Goal: Transaction & Acquisition: Purchase product/service

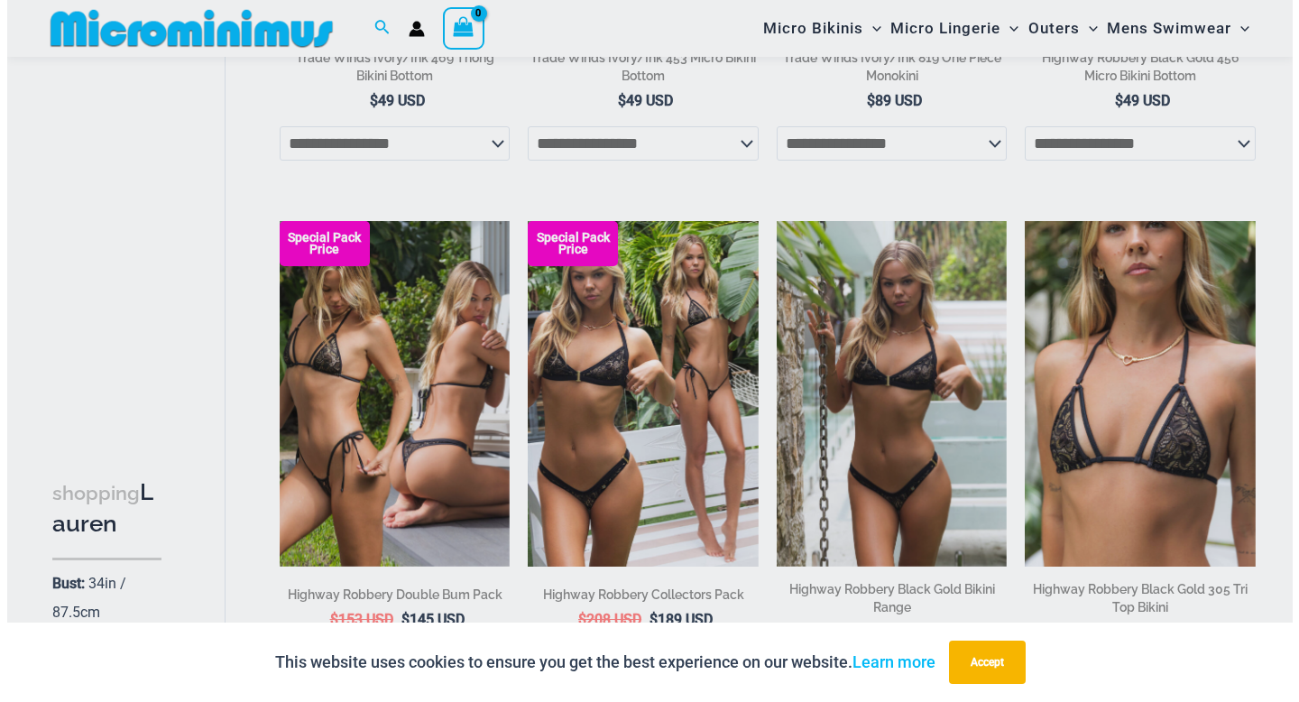
scroll to position [2120, 0]
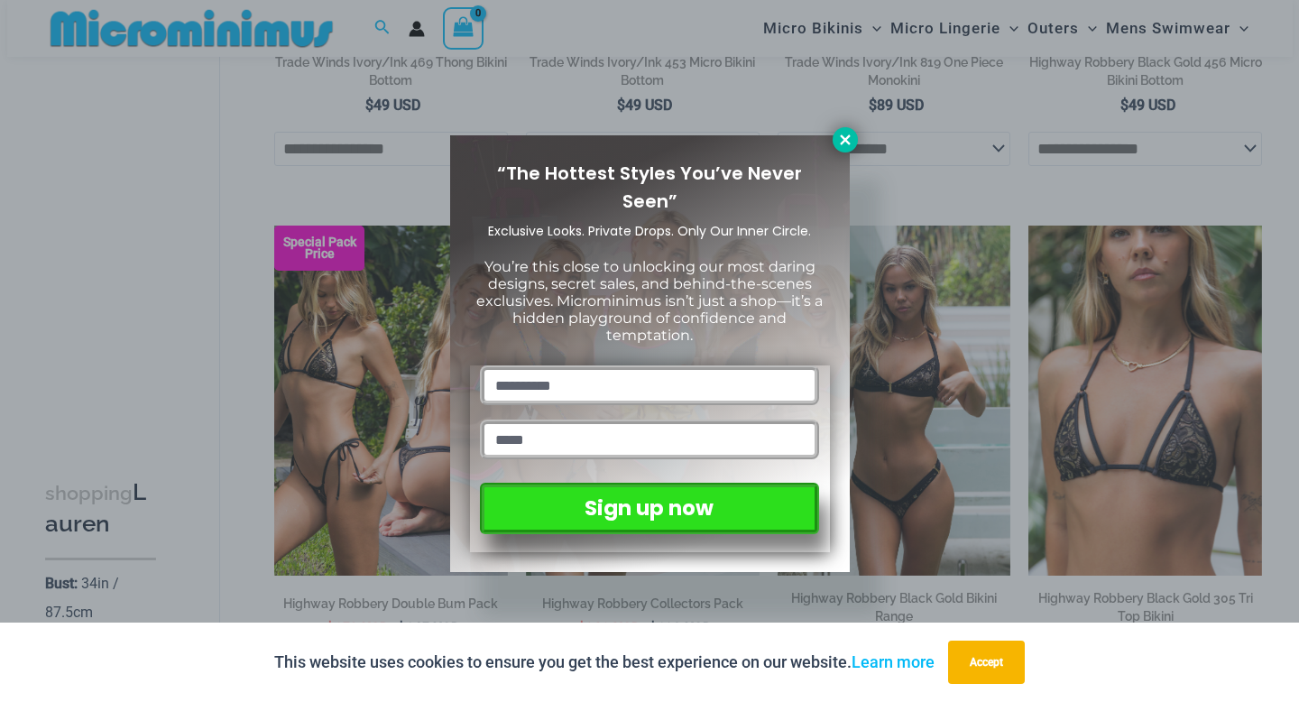
click at [848, 132] on icon at bounding box center [845, 140] width 16 height 16
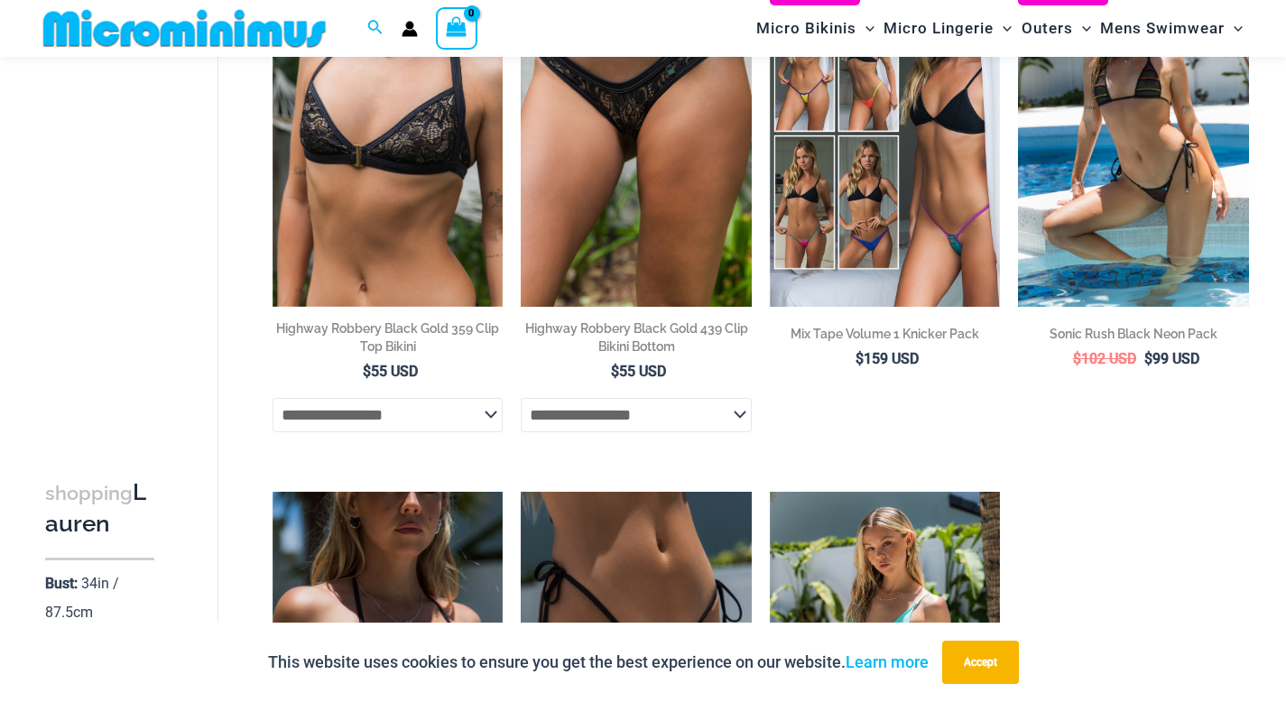
scroll to position [2903, 0]
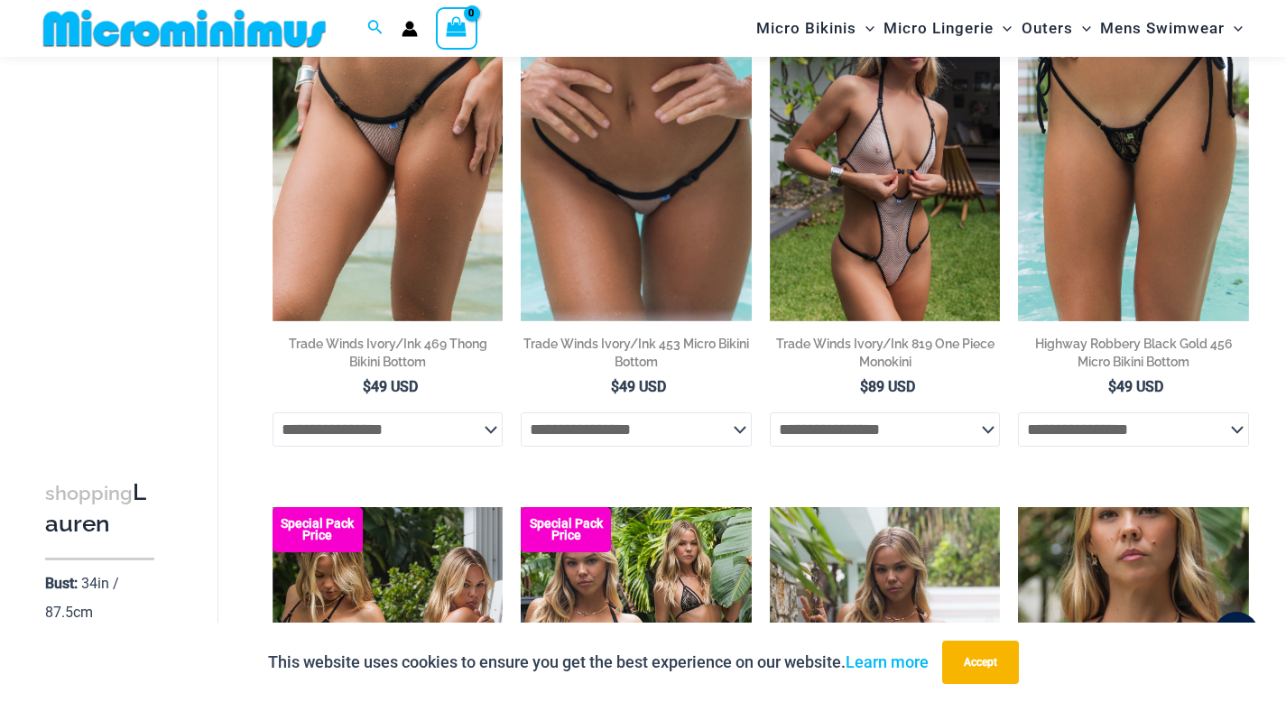
scroll to position [1715, 0]
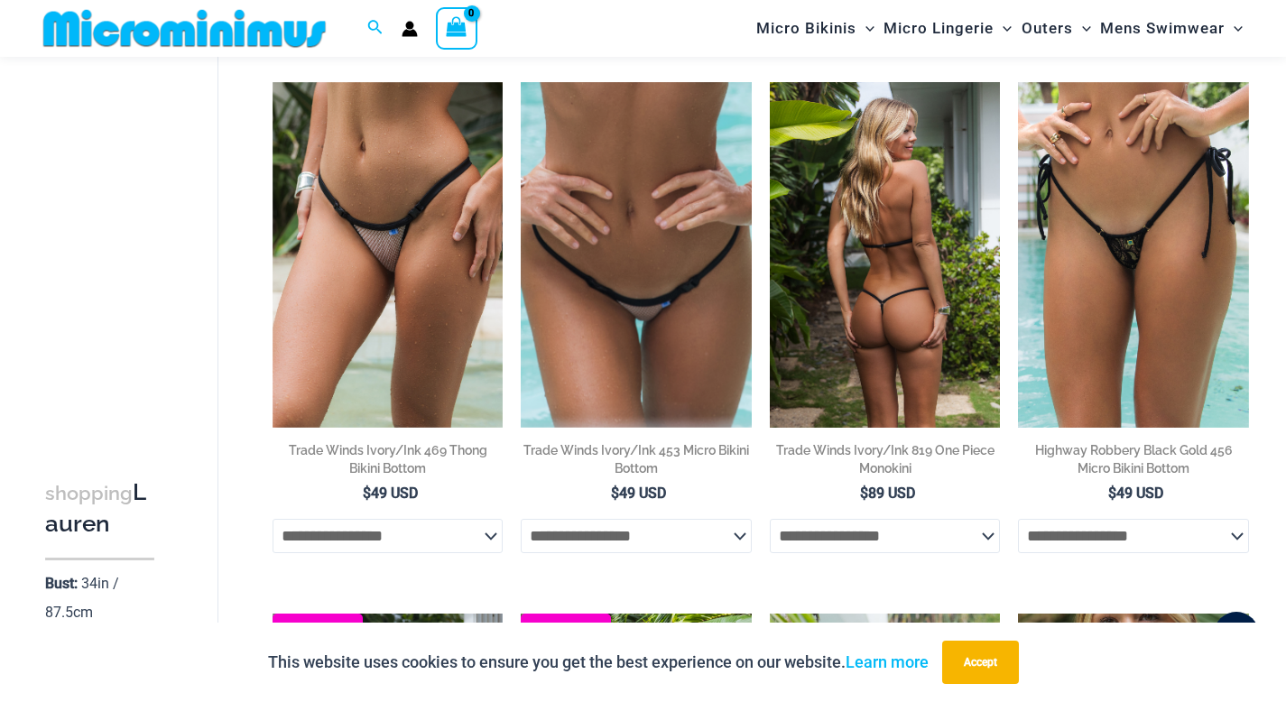
click at [863, 300] on img at bounding box center [885, 255] width 231 height 346
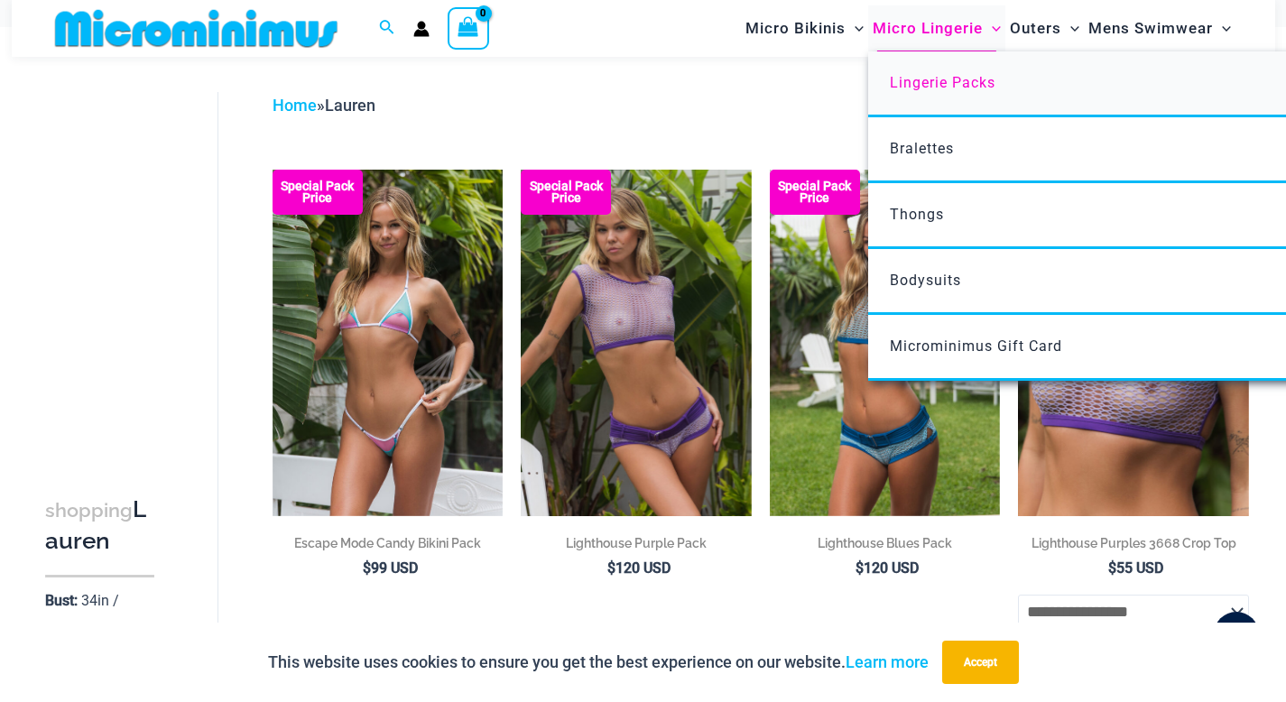
scroll to position [0, 0]
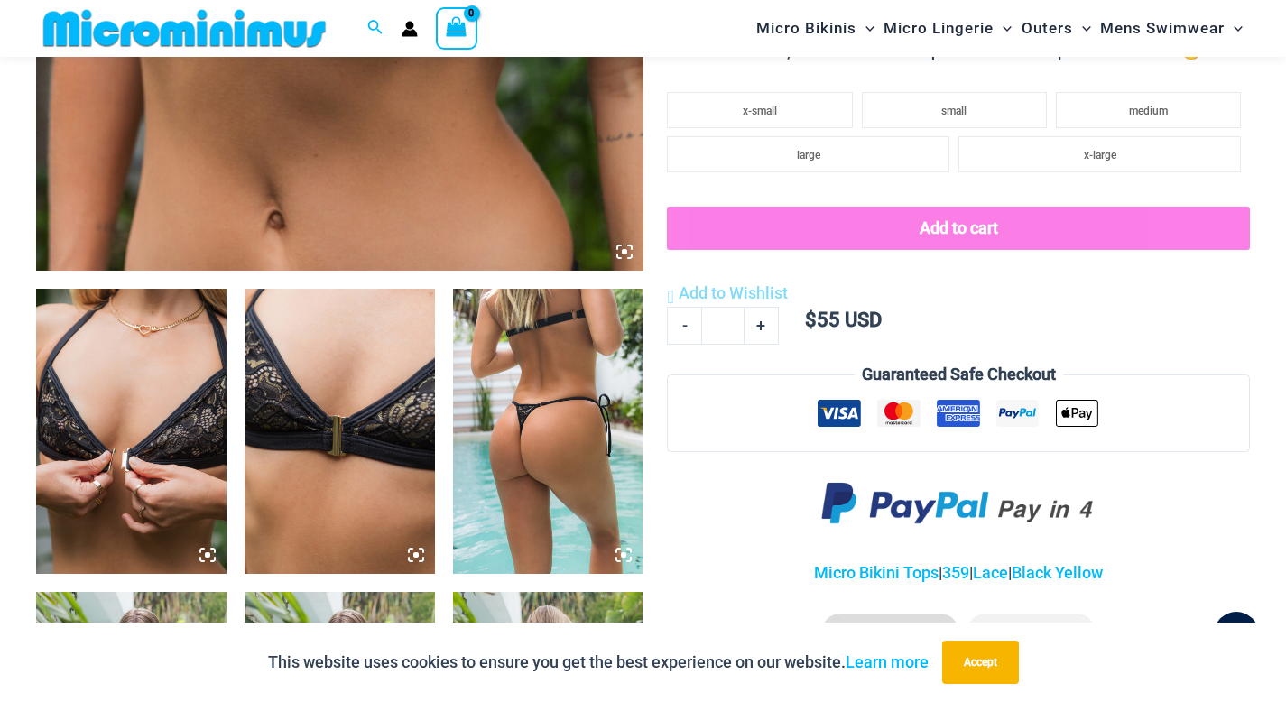
scroll to position [819, 0]
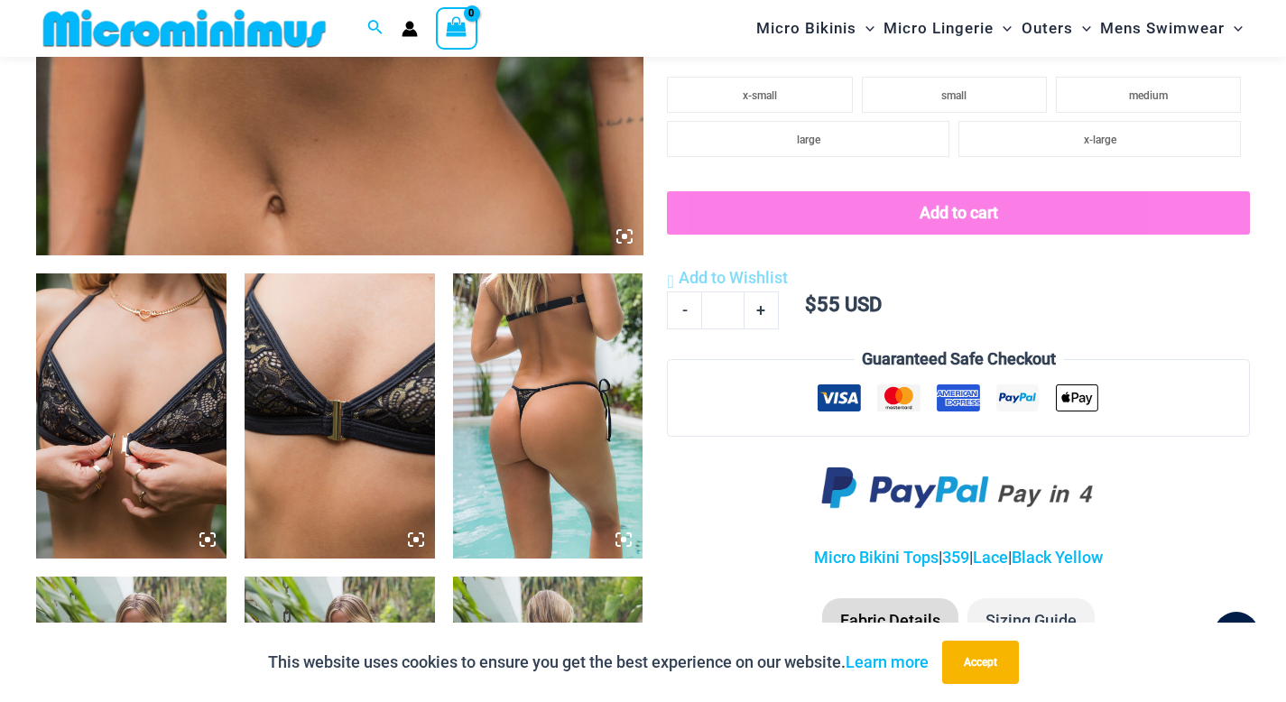
click at [470, 383] on img at bounding box center [548, 415] width 190 height 285
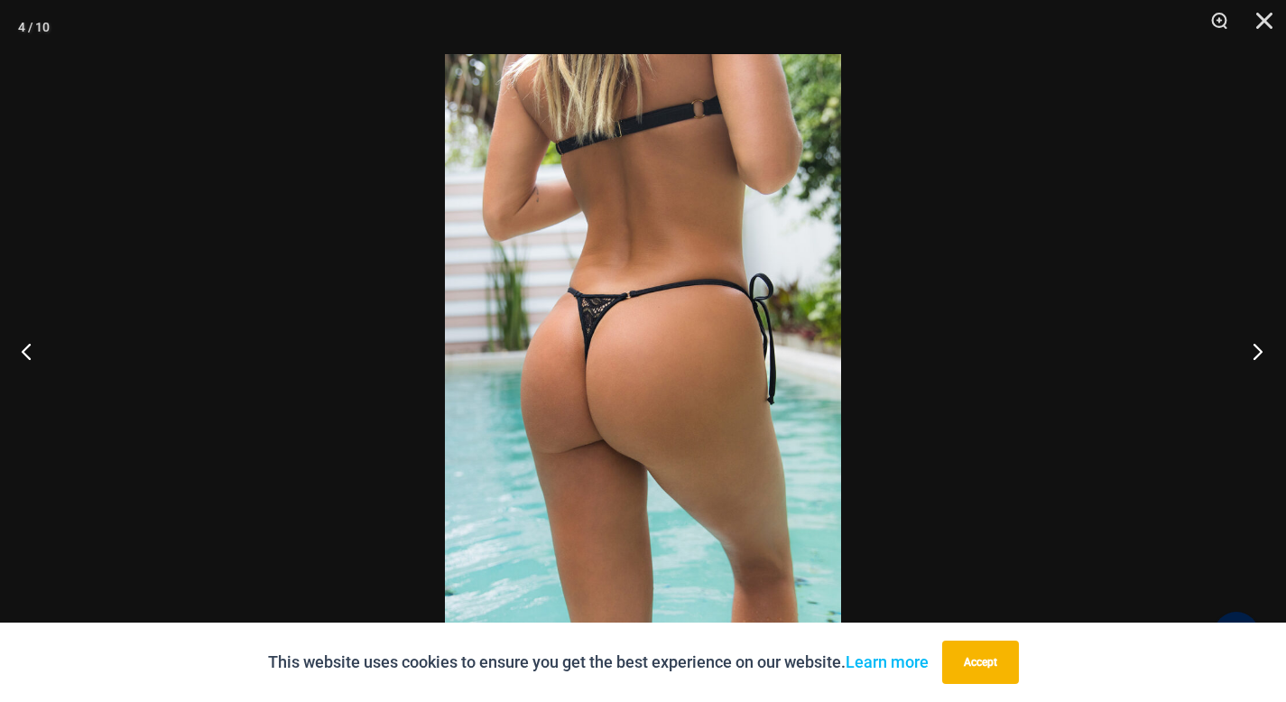
click at [1262, 351] on button "Next" at bounding box center [1252, 351] width 68 height 90
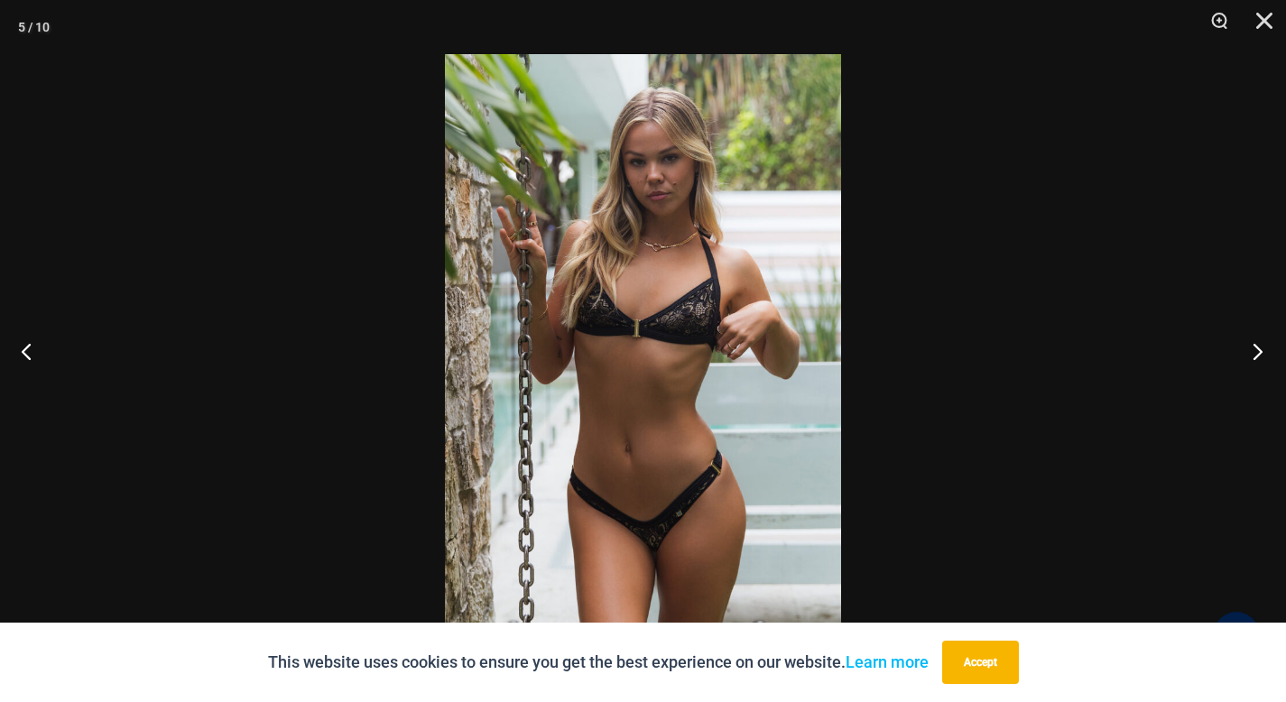
click at [1262, 351] on button "Next" at bounding box center [1252, 351] width 68 height 90
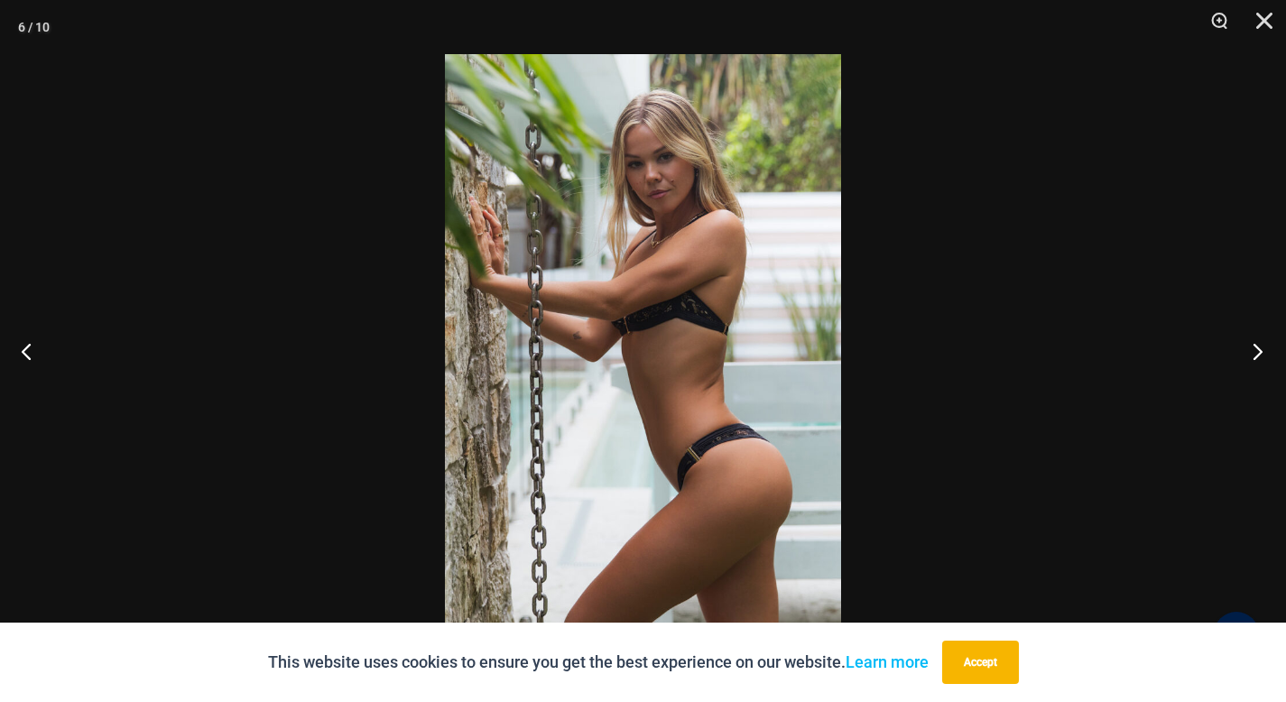
click at [1262, 351] on button "Next" at bounding box center [1252, 351] width 68 height 90
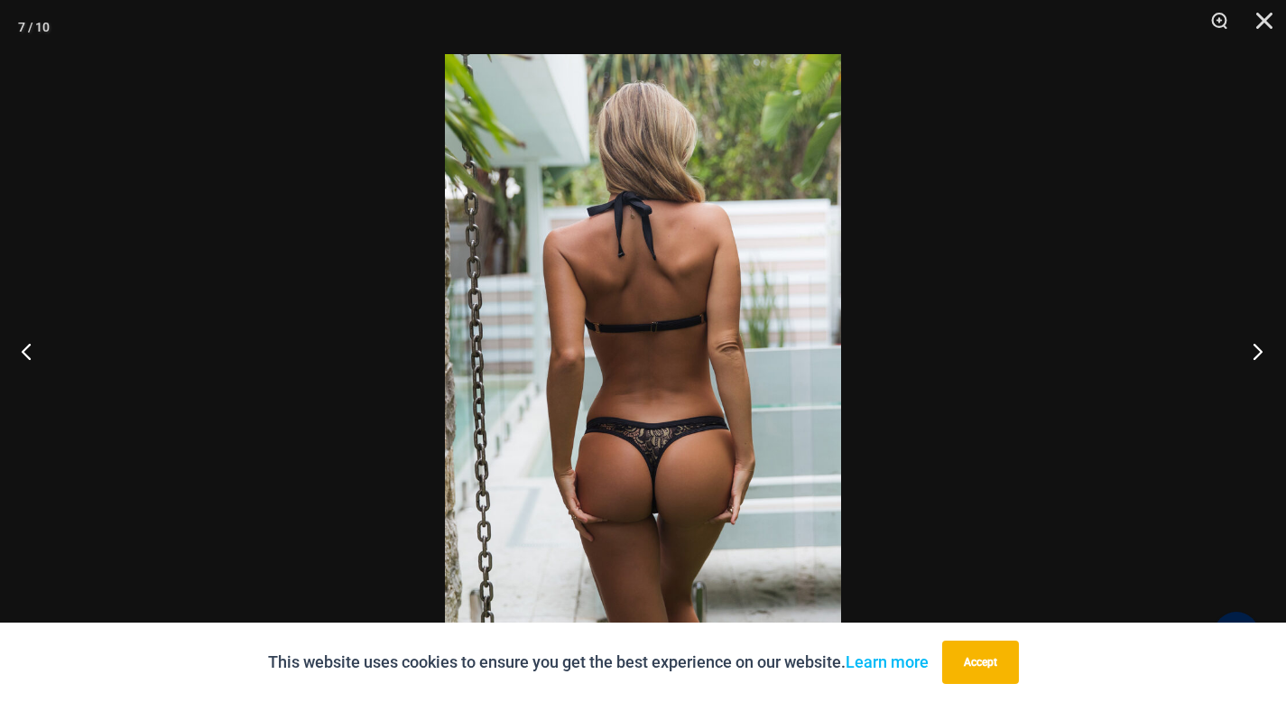
click at [1262, 351] on button "Next" at bounding box center [1252, 351] width 68 height 90
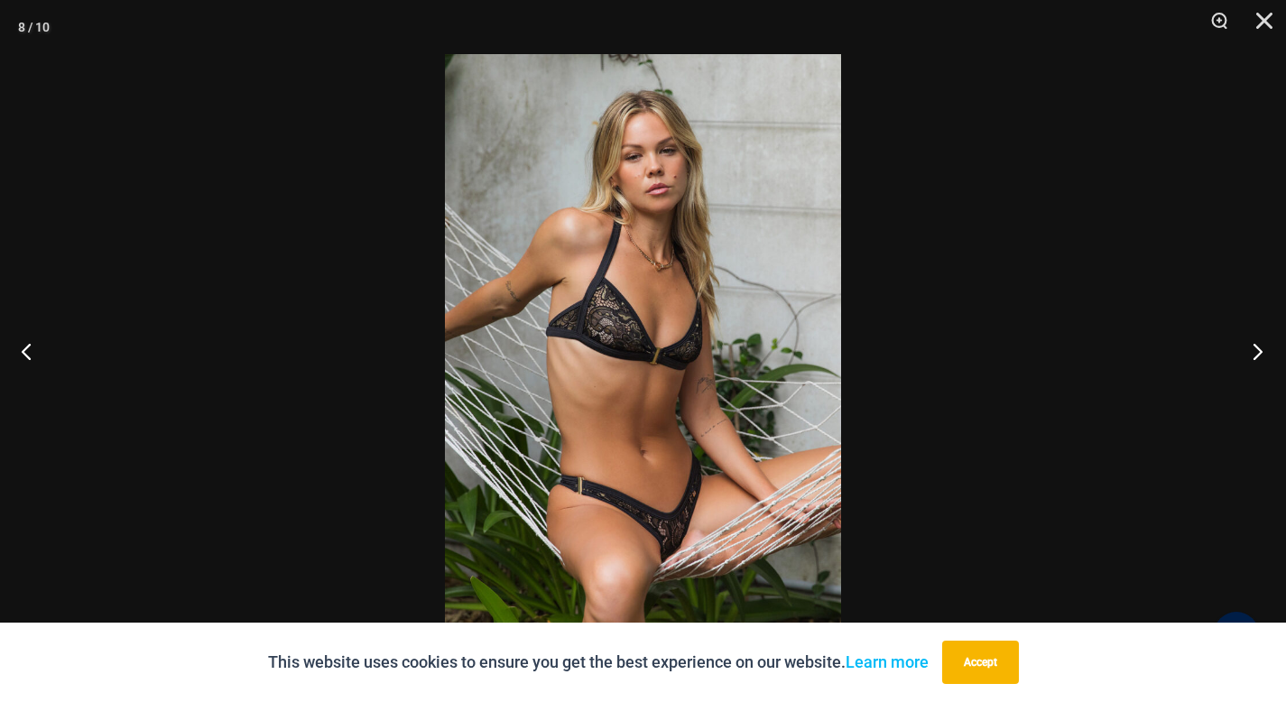
click at [1262, 351] on button "Next" at bounding box center [1252, 351] width 68 height 90
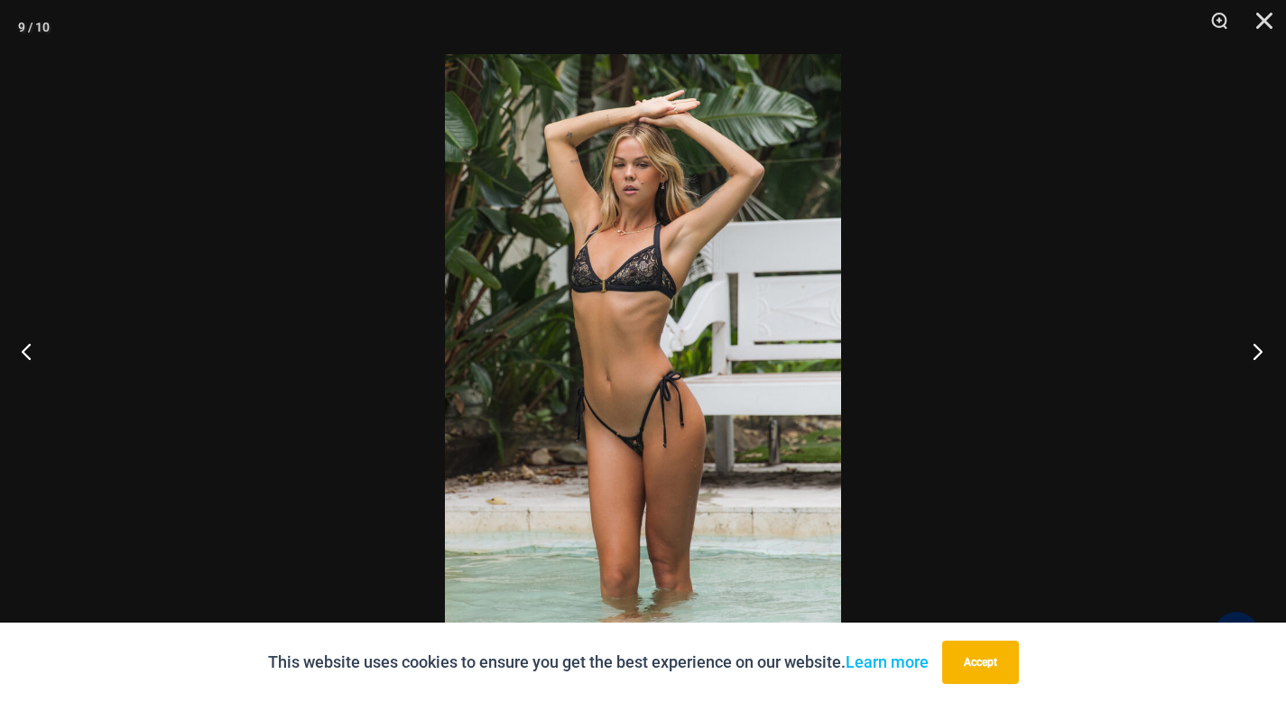
click at [1262, 351] on button "Next" at bounding box center [1252, 351] width 68 height 90
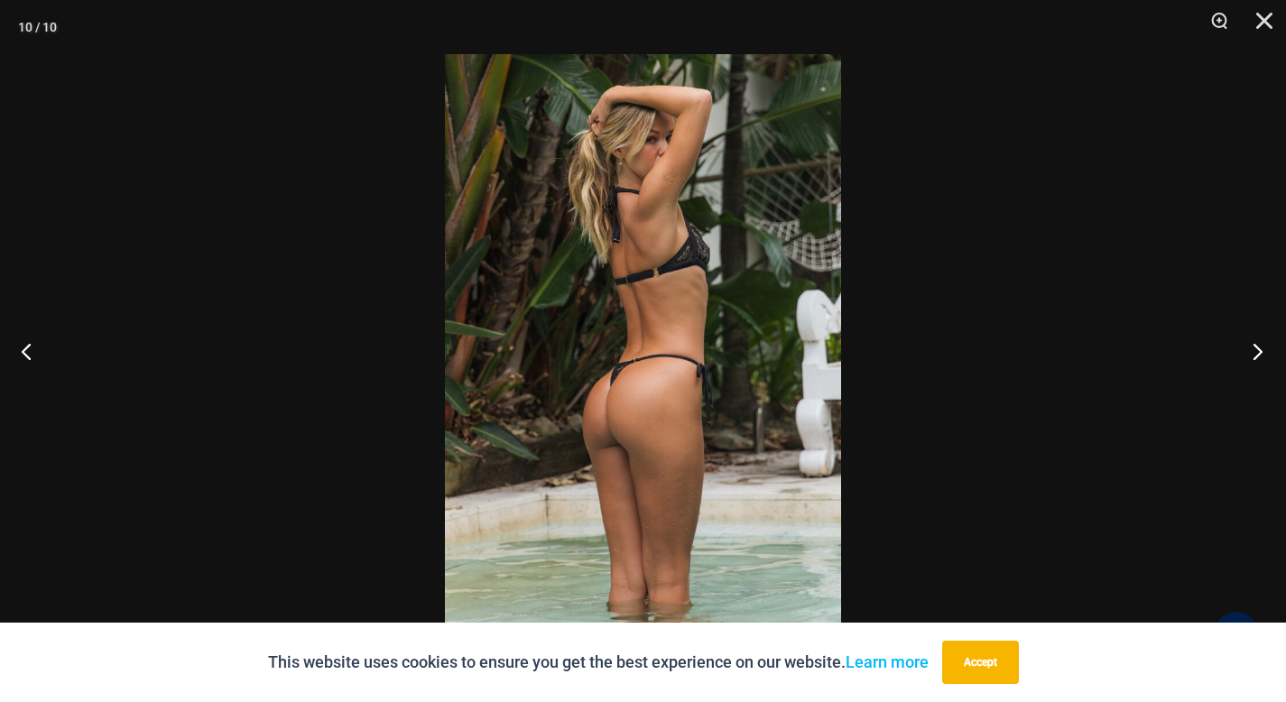
click at [1262, 351] on button "Next" at bounding box center [1252, 351] width 68 height 90
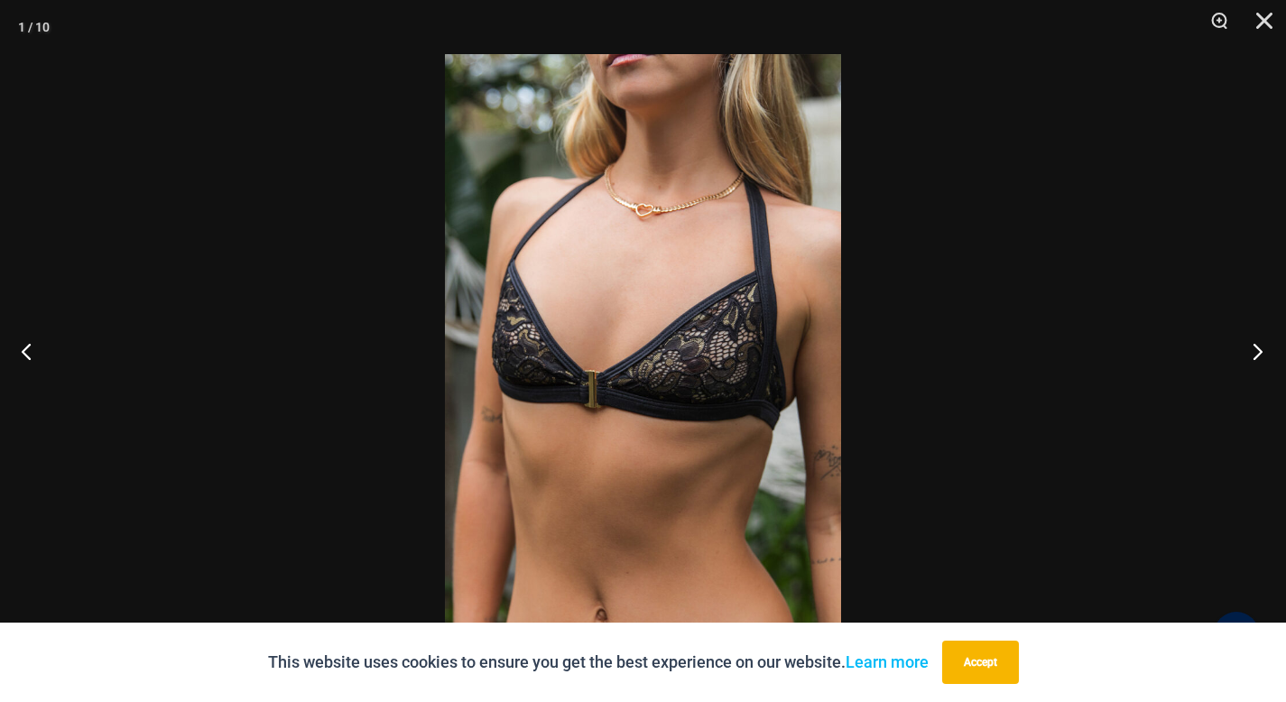
click at [1262, 351] on button "Next" at bounding box center [1252, 351] width 68 height 90
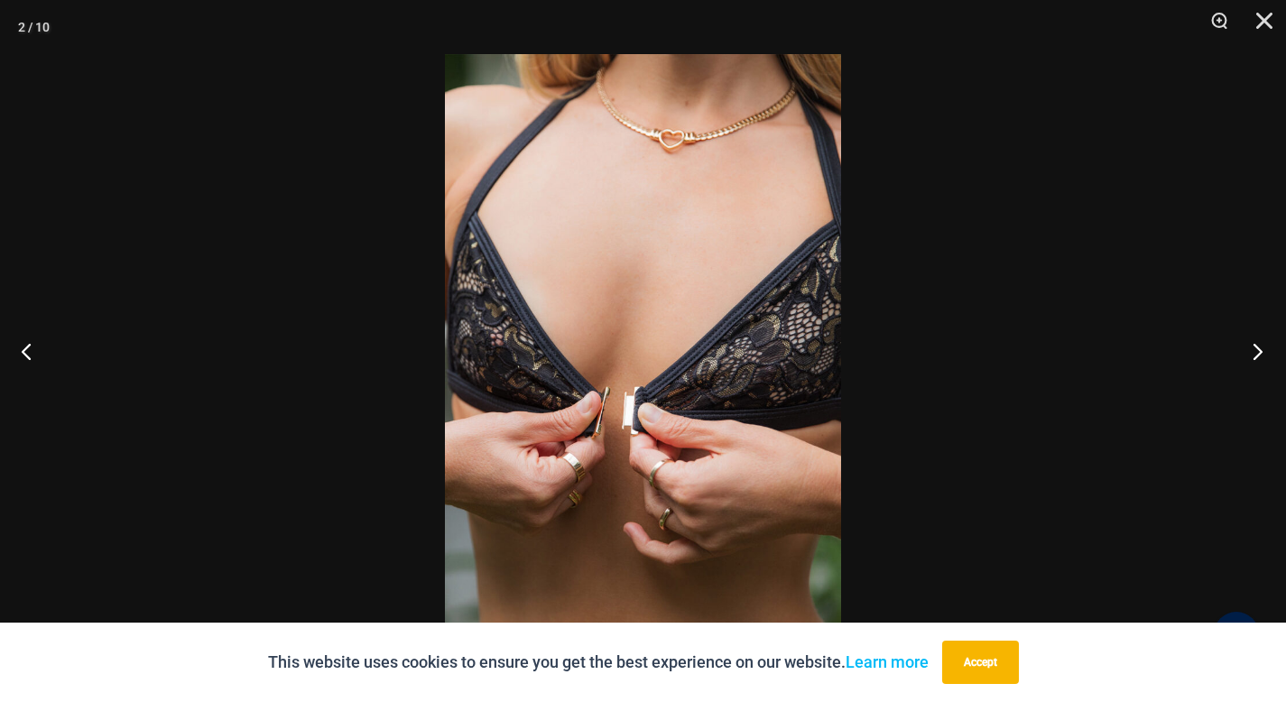
click at [1260, 351] on button "Next" at bounding box center [1252, 351] width 68 height 90
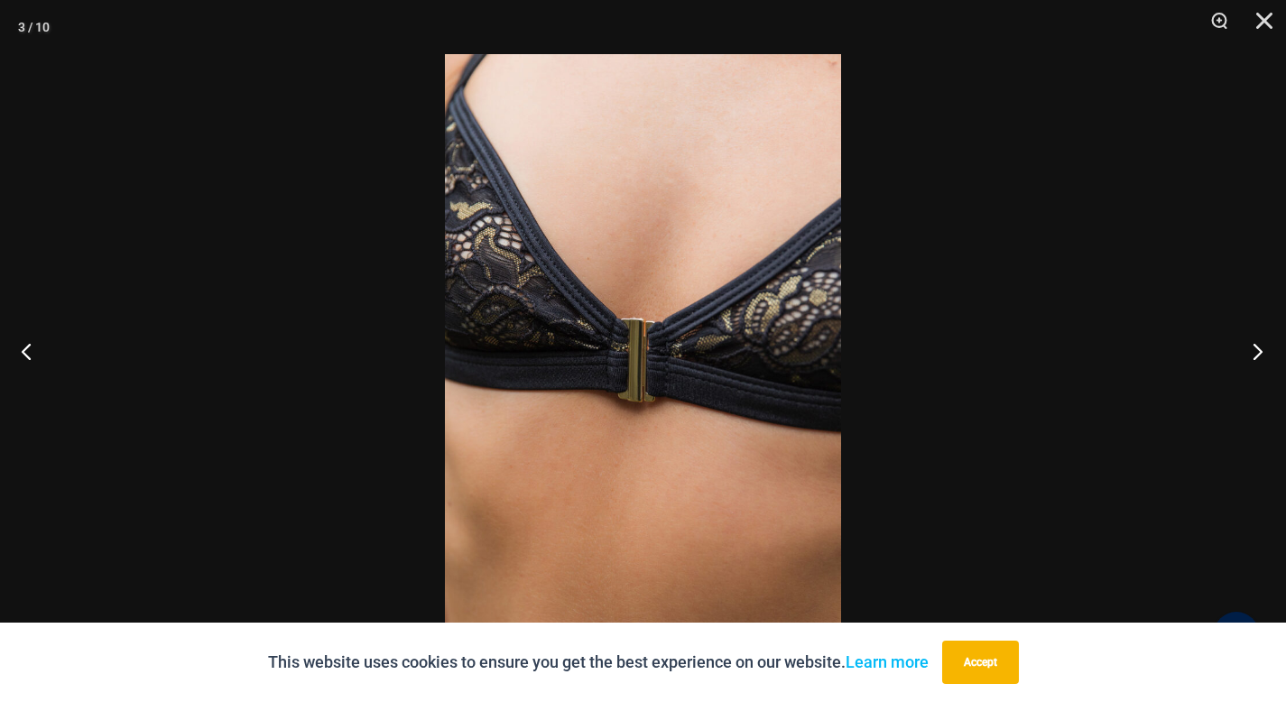
click at [1260, 346] on button "Next" at bounding box center [1252, 351] width 68 height 90
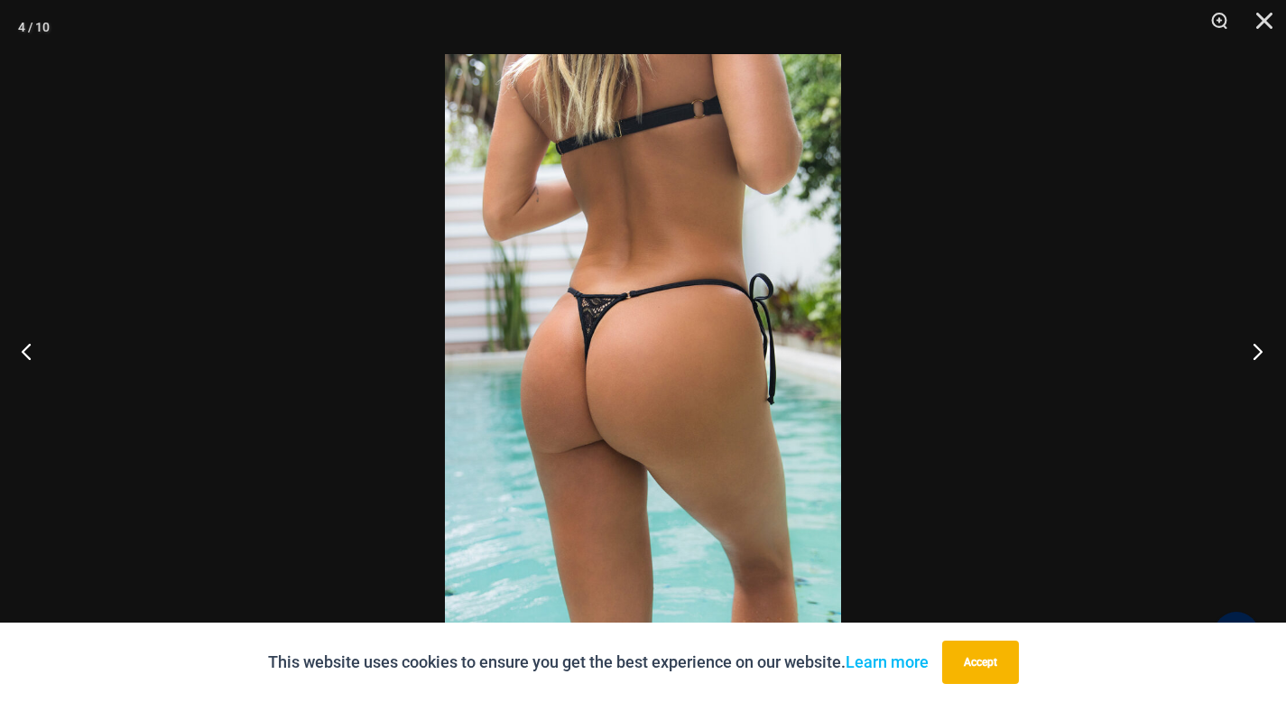
click at [1261, 352] on button "Next" at bounding box center [1252, 351] width 68 height 90
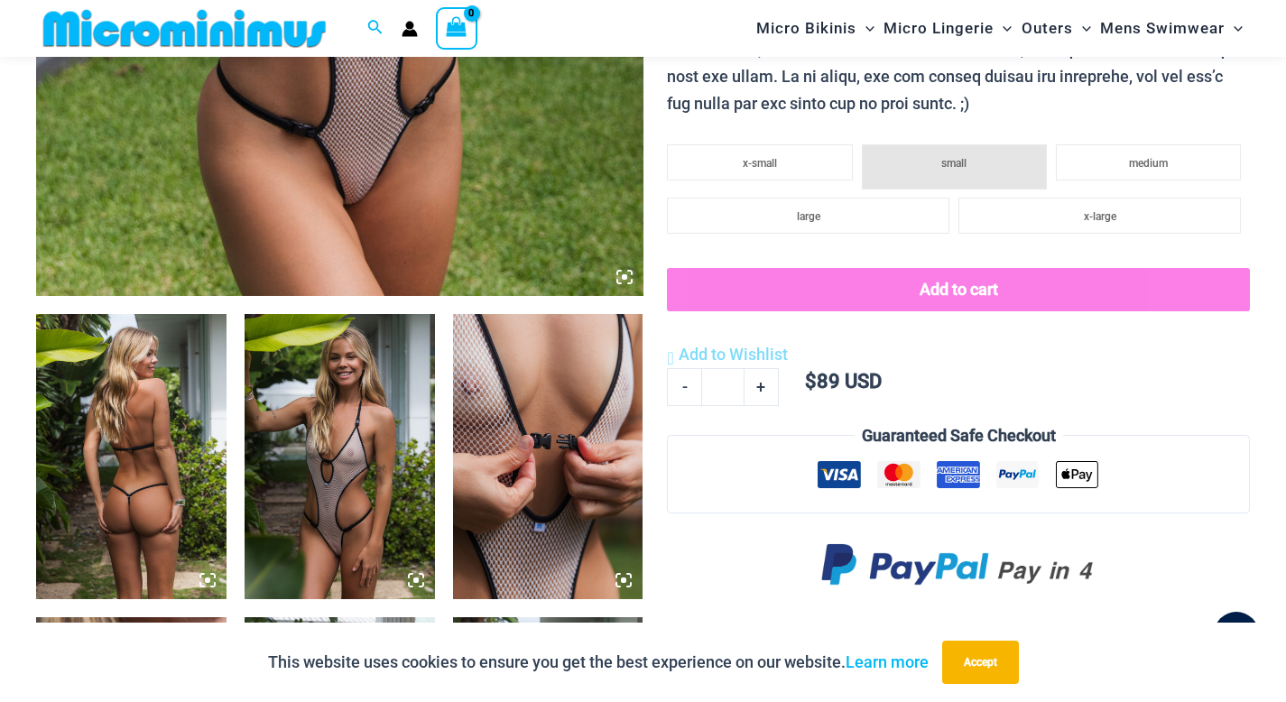
scroll to position [790, 0]
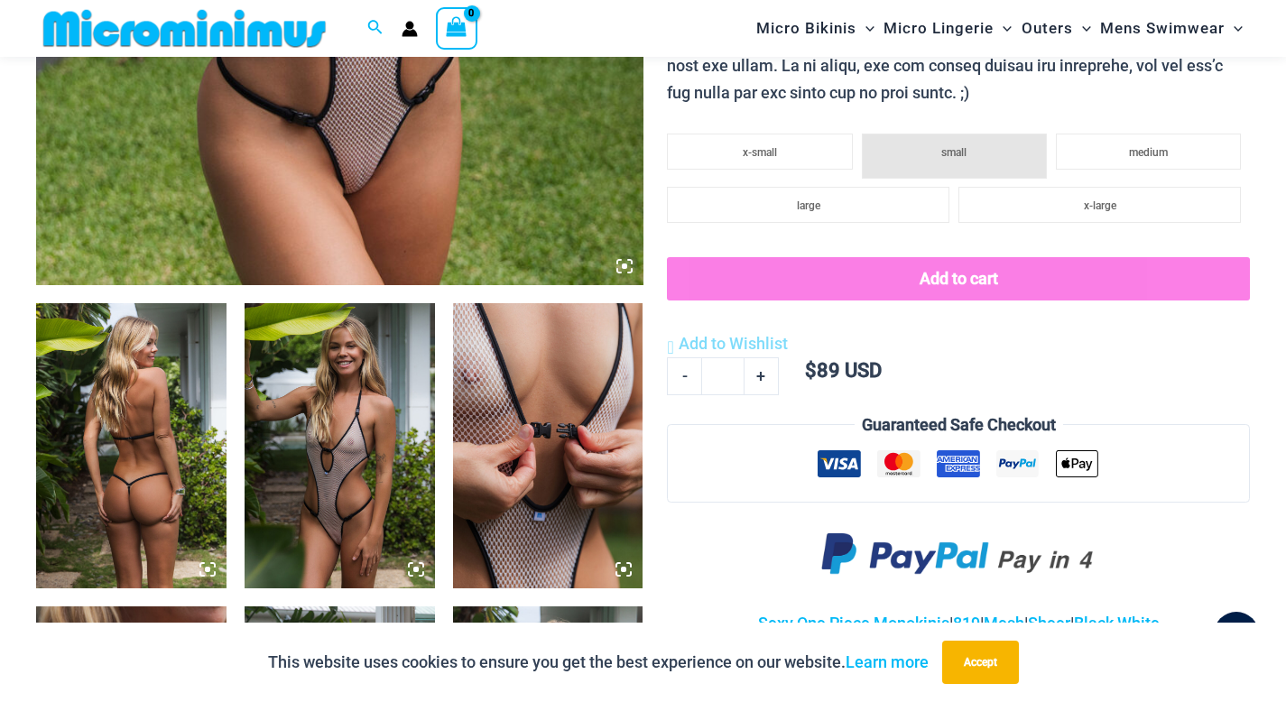
click at [351, 480] on img at bounding box center [340, 445] width 190 height 285
